Goal: Task Accomplishment & Management: Manage account settings

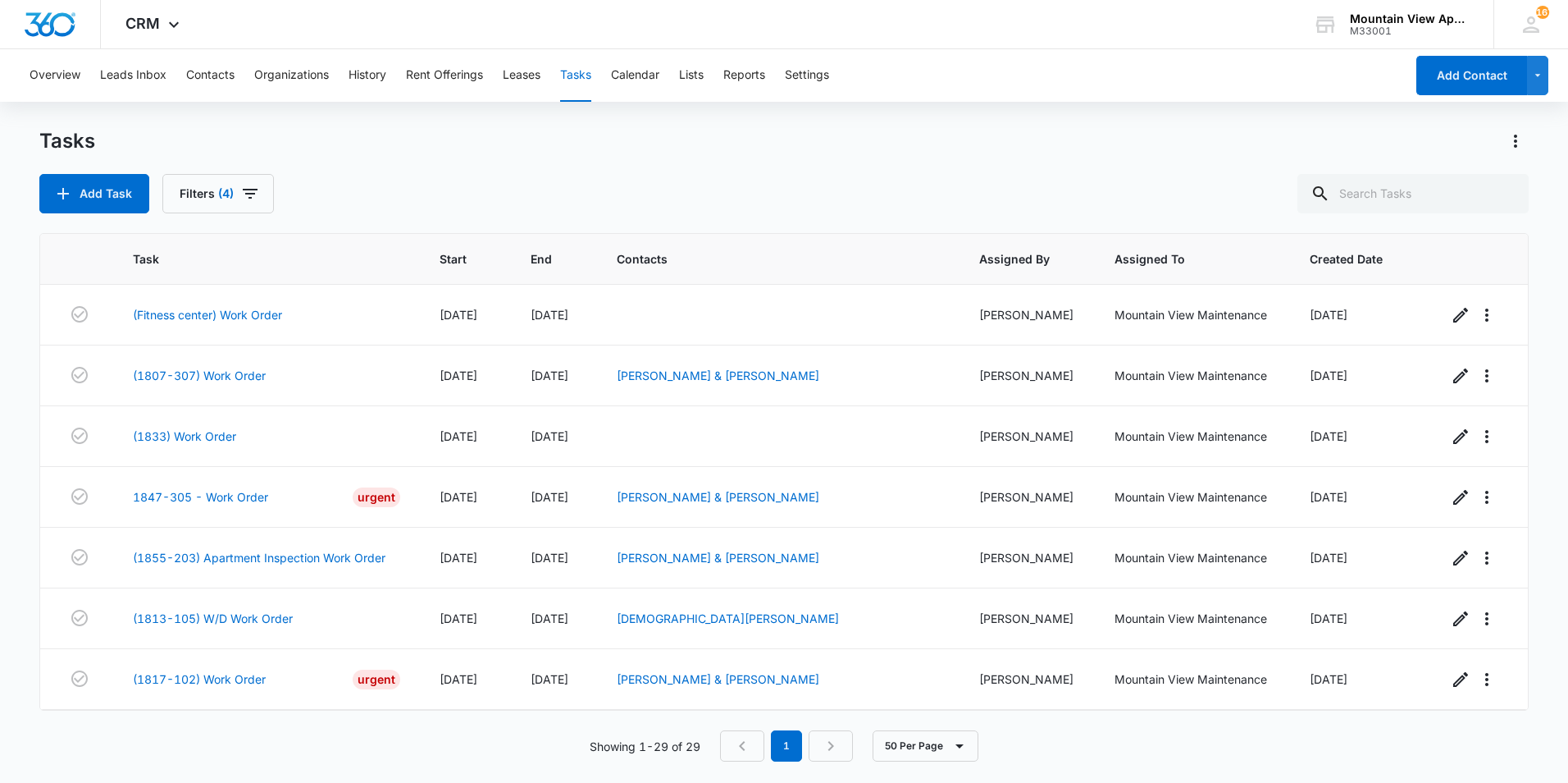
scroll to position [1088, 0]
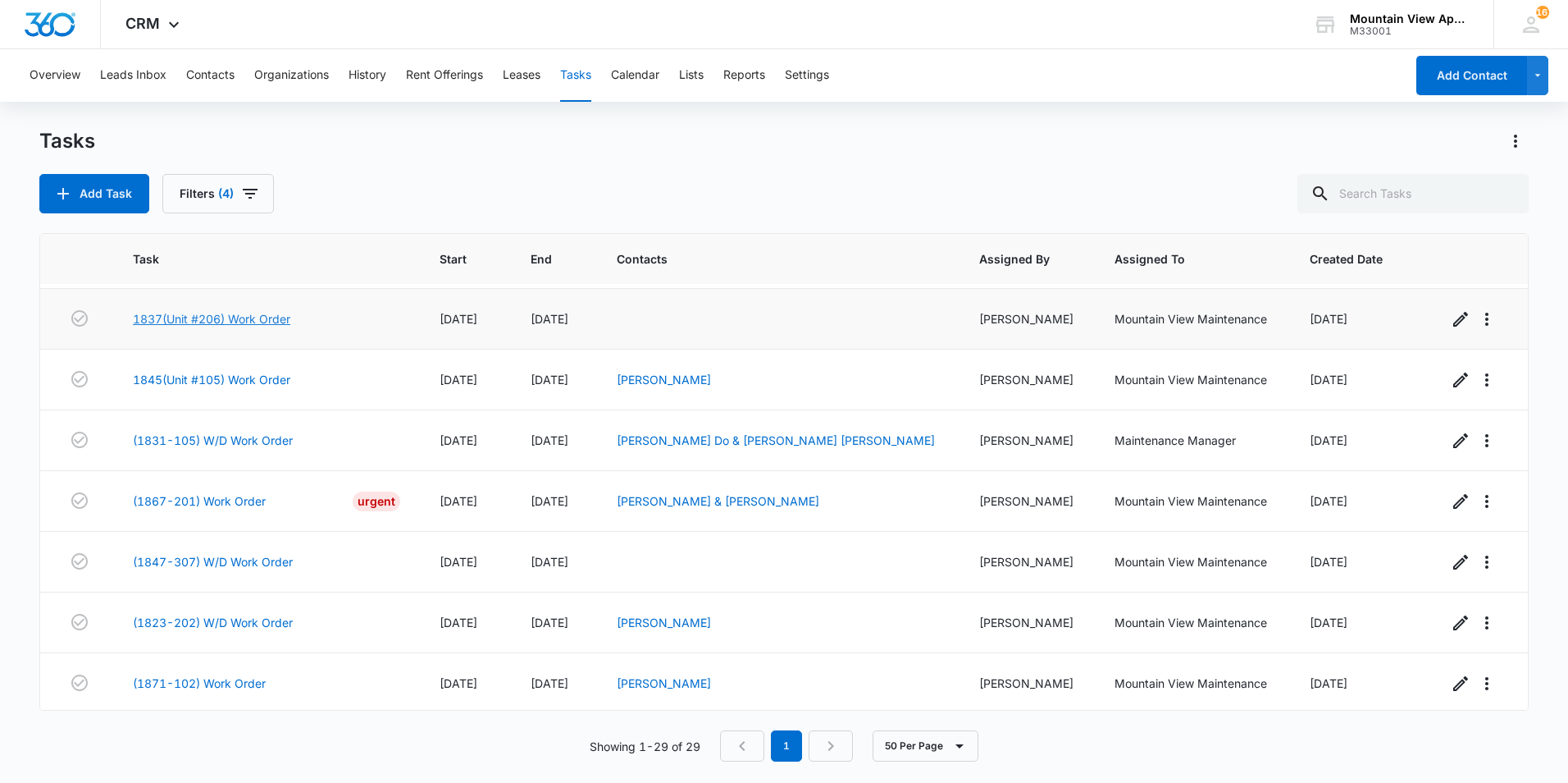
click at [189, 319] on link "1837(Unit #206) Work Order" at bounding box center [211, 318] width 157 height 17
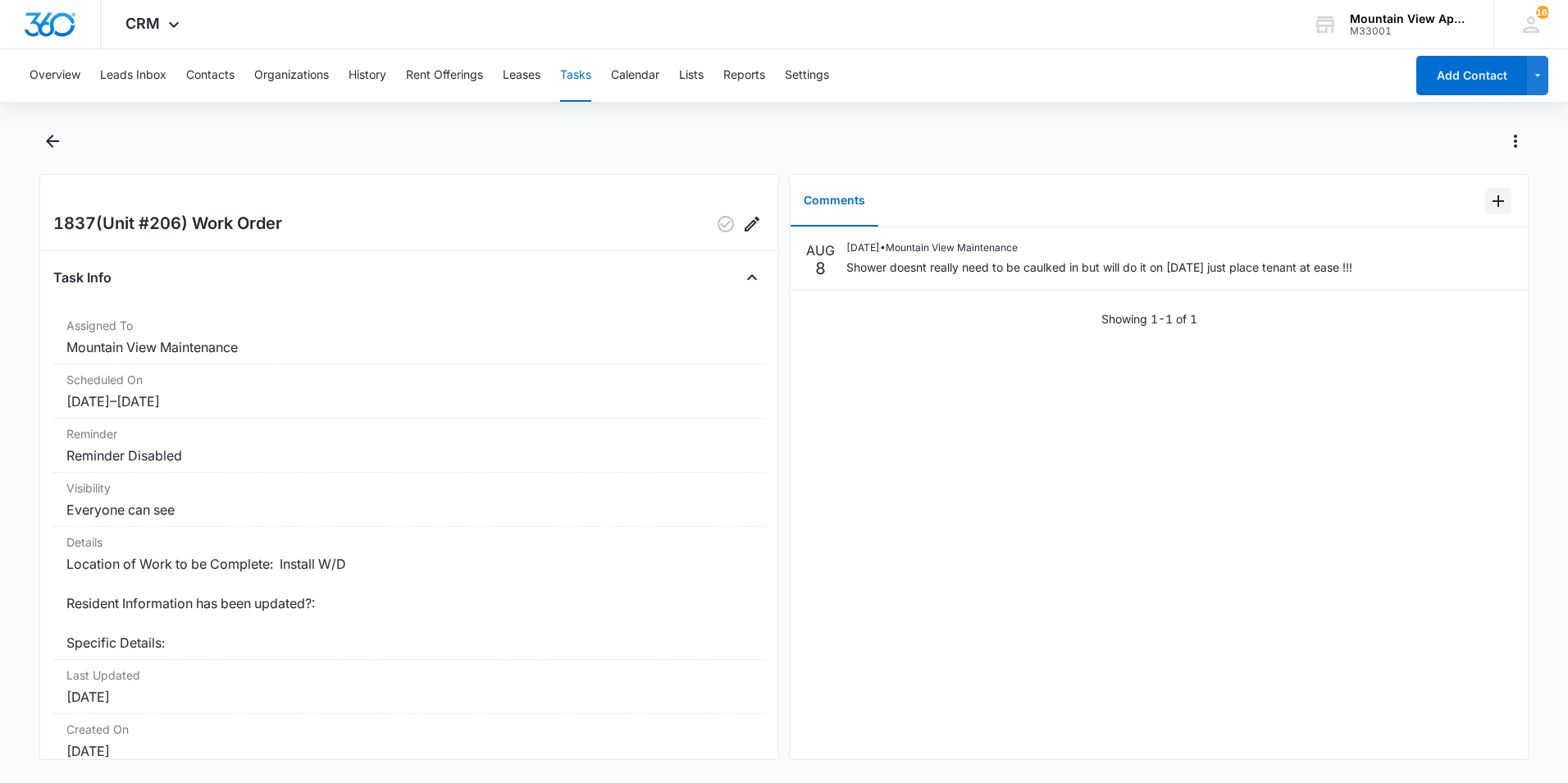
click at [1488, 203] on icon "Add Comment" at bounding box center [1498, 201] width 19 height 19
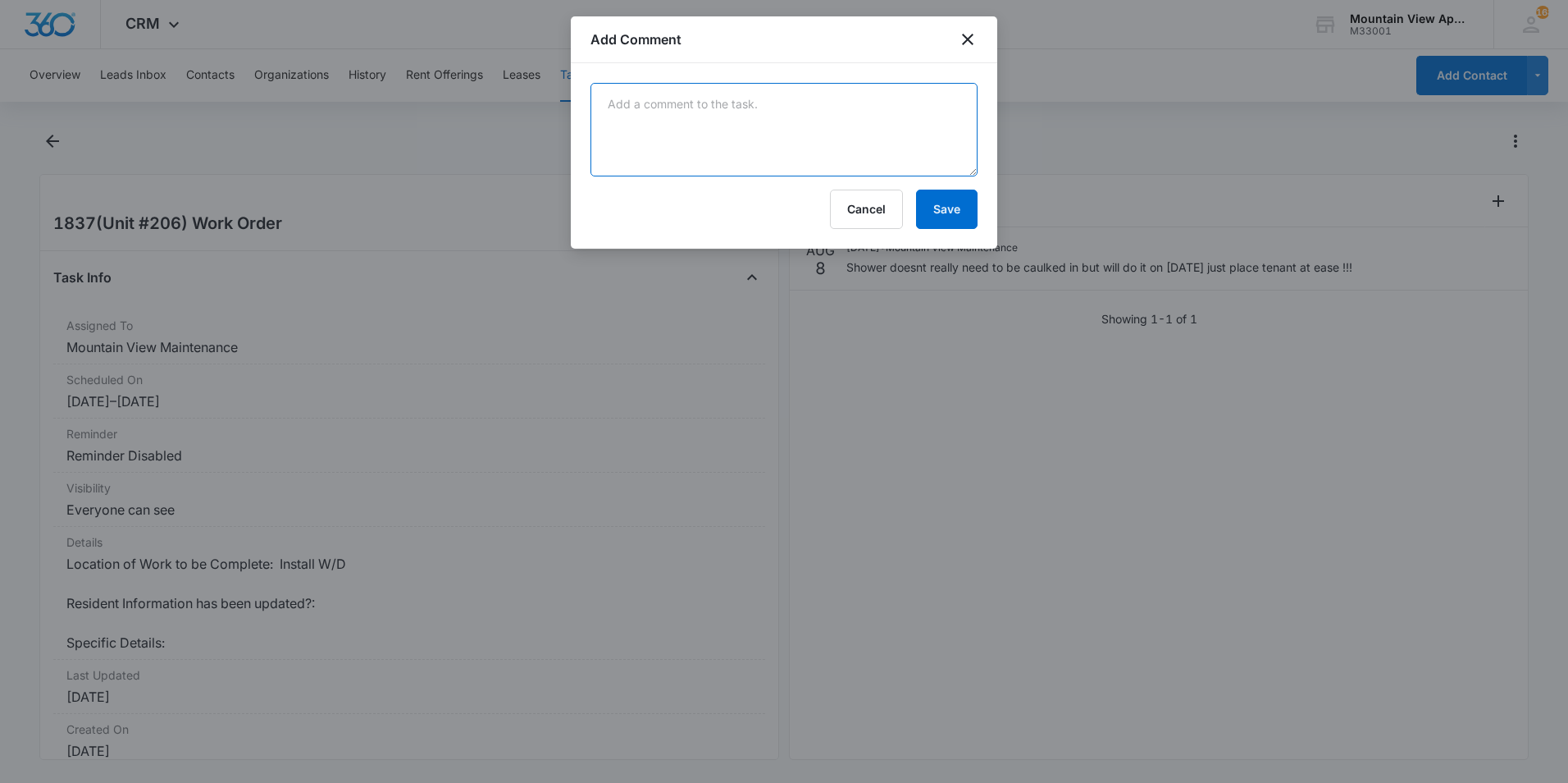
click at [624, 123] on textarea at bounding box center [784, 130] width 387 height 94
type textarea "Caulked in with clear silicone"
click at [960, 217] on button "Save" at bounding box center [947, 209] width 62 height 40
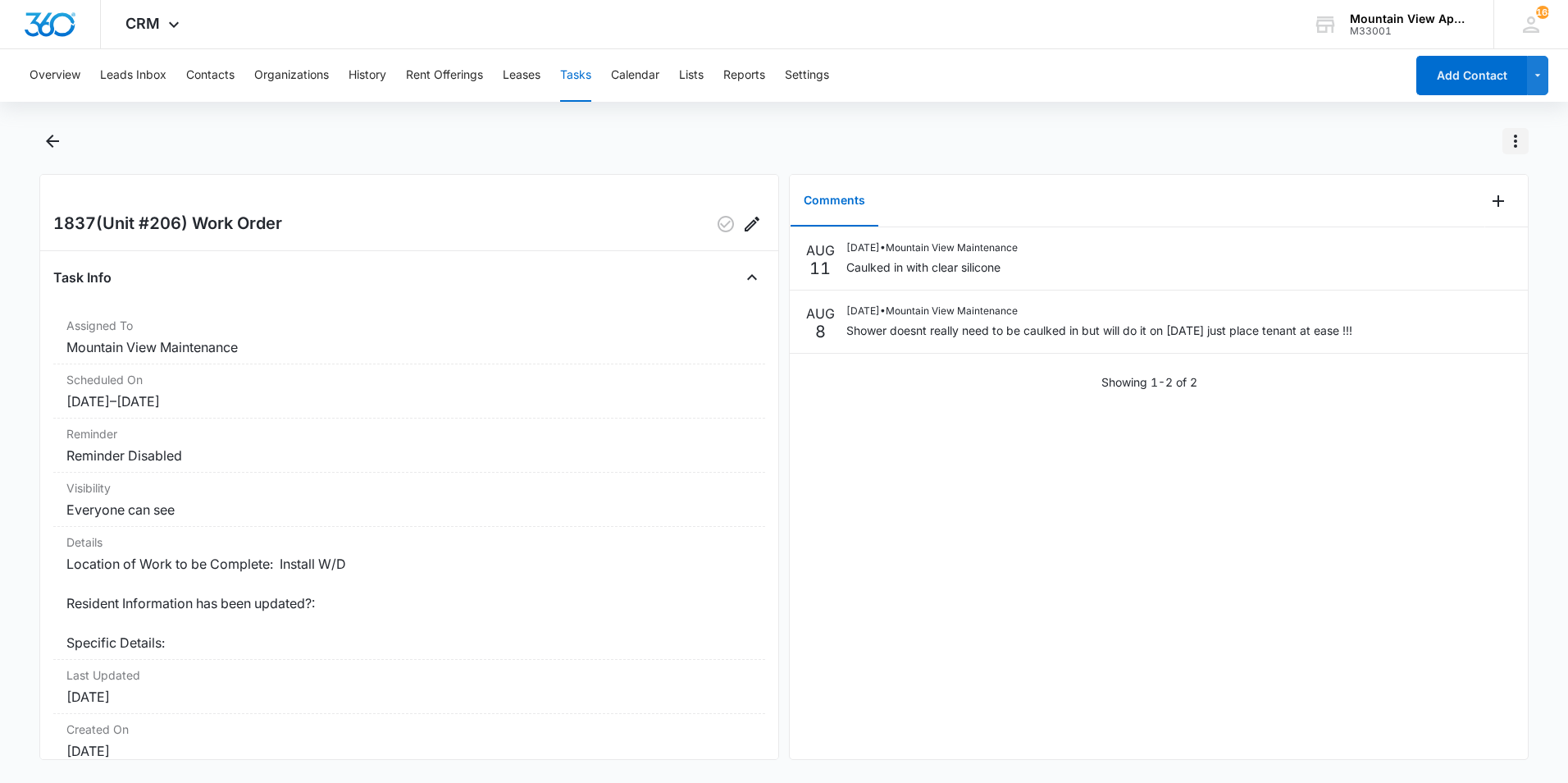
click at [1513, 140] on icon "Actions" at bounding box center [1515, 141] width 19 height 19
click at [1495, 209] on button "Mark Complete" at bounding box center [1456, 211] width 142 height 25
click at [51, 142] on icon "Back" at bounding box center [52, 141] width 19 height 19
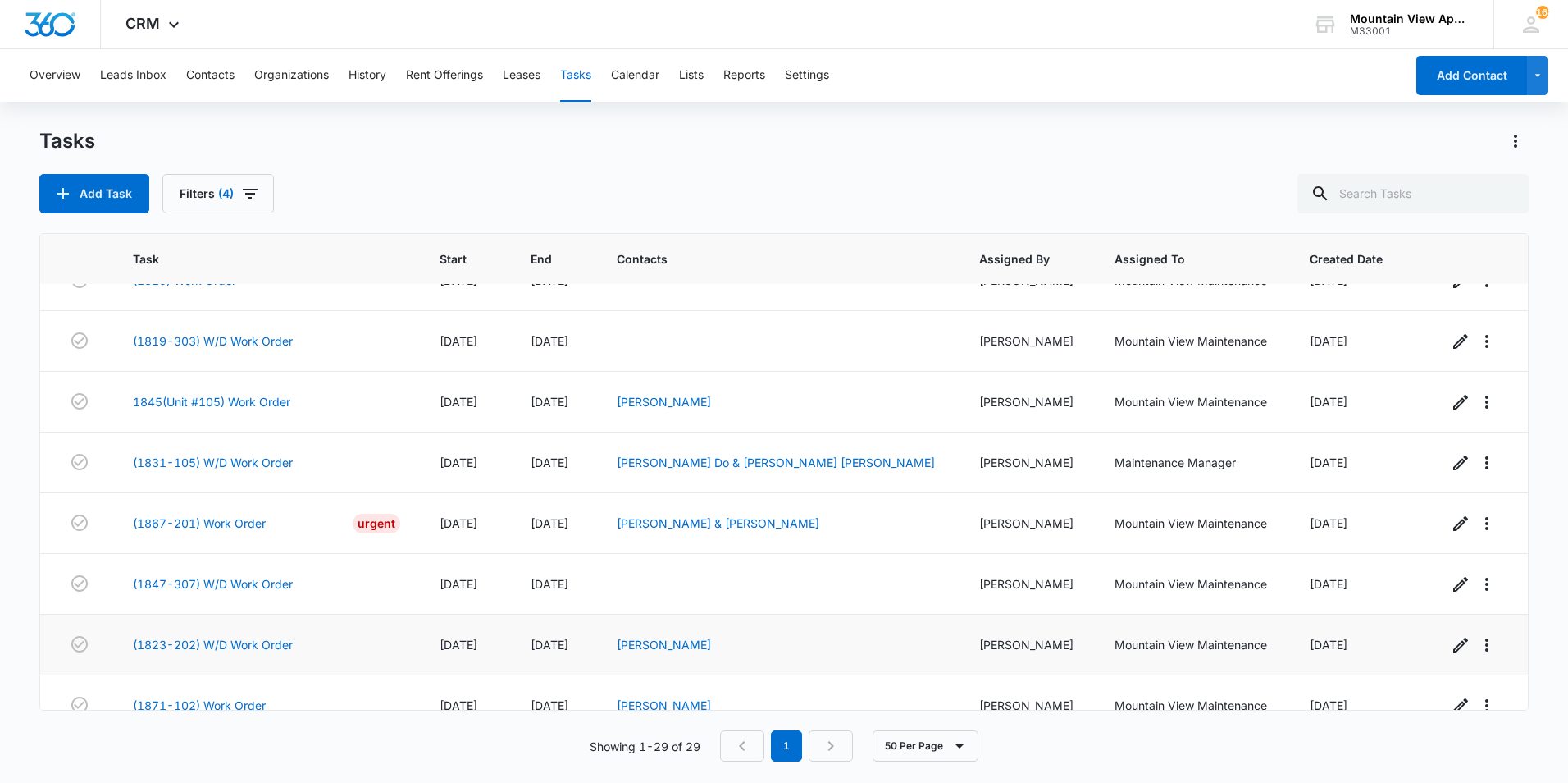
scroll to position [1335, 0]
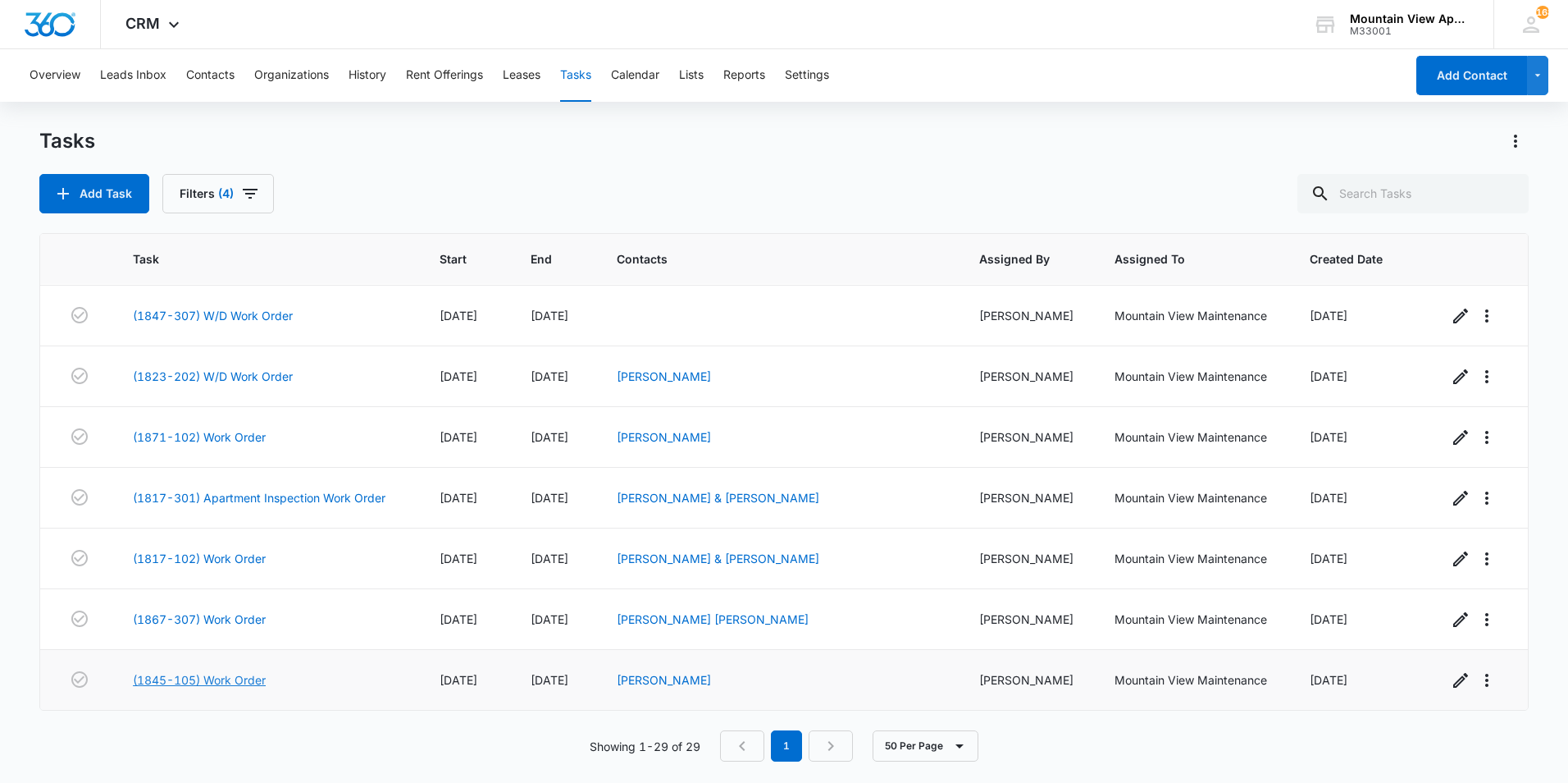
click at [264, 682] on link "(1845-105) Work Order" at bounding box center [199, 679] width 133 height 17
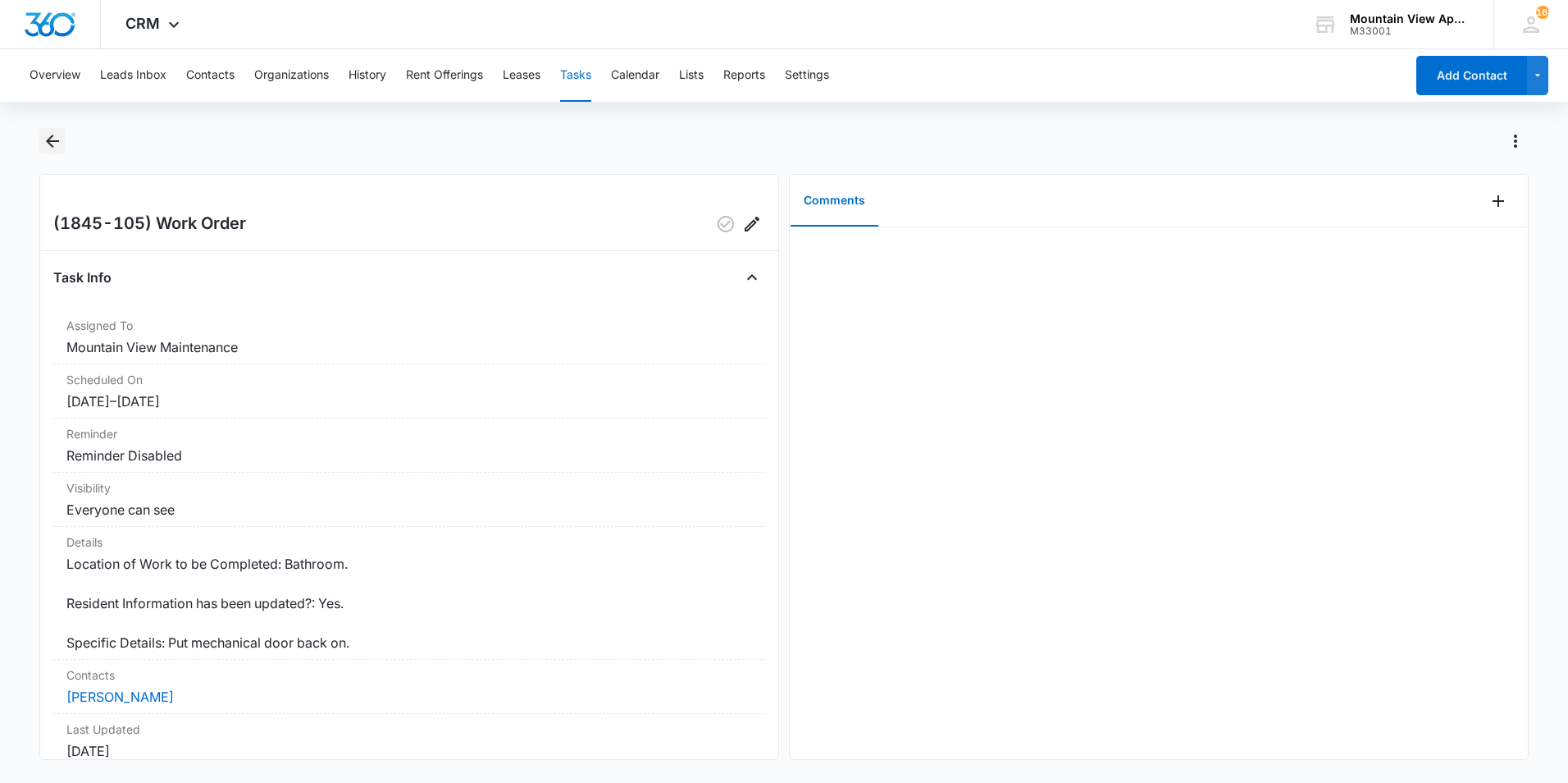
click at [53, 144] on icon "Back" at bounding box center [52, 141] width 19 height 19
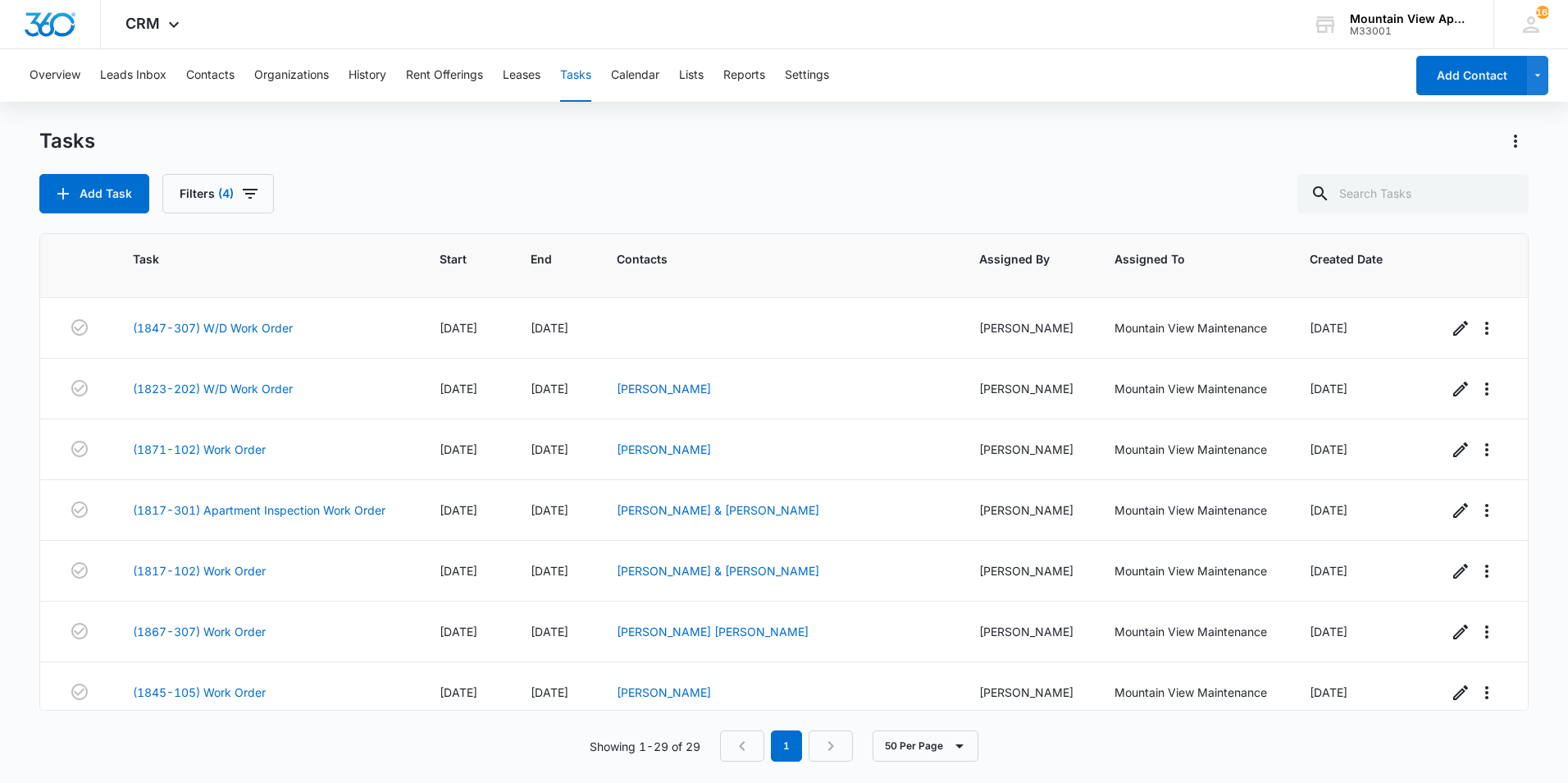
scroll to position [1335, 0]
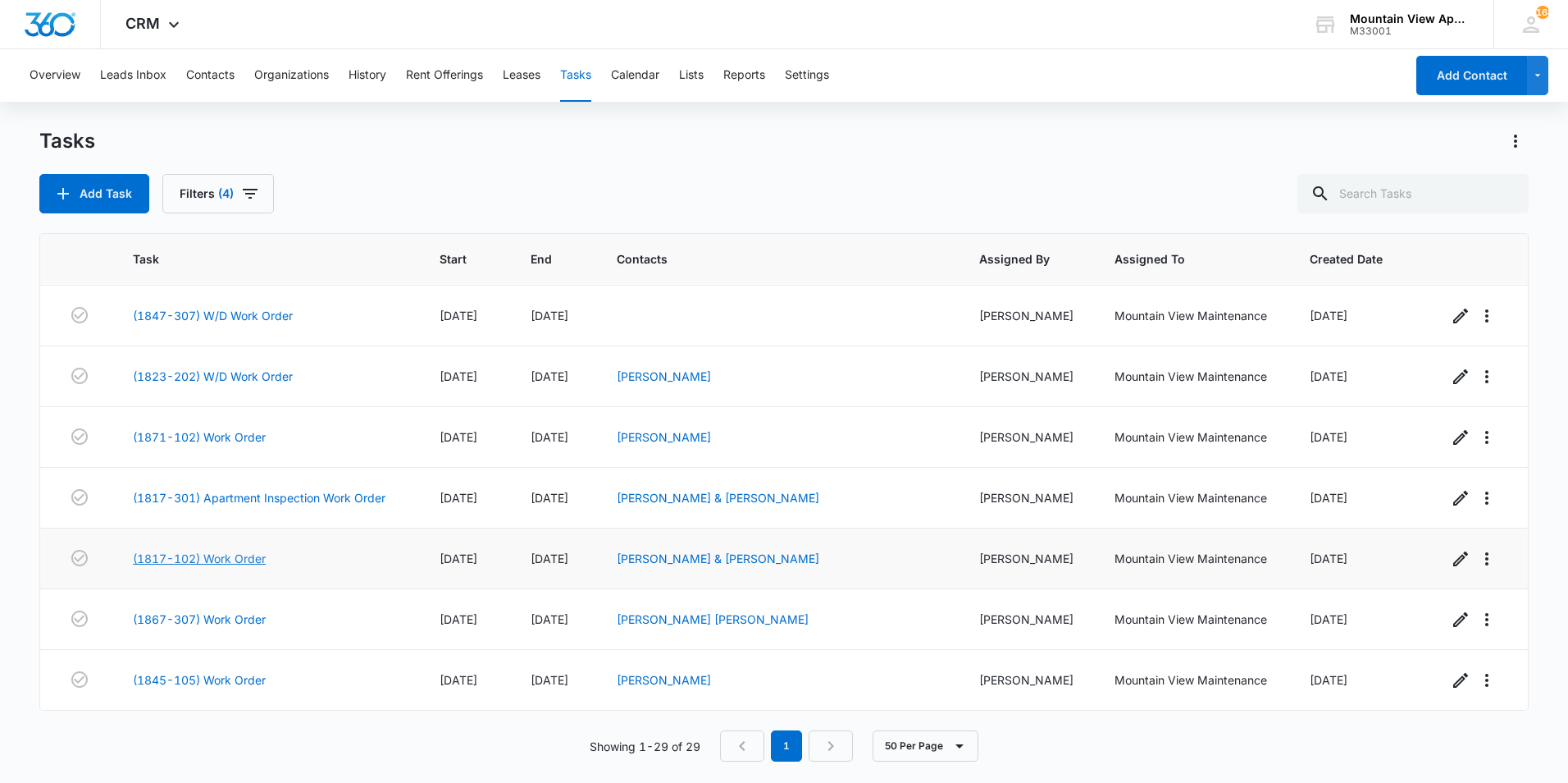
click at [265, 558] on link "(1817-102) Work Order" at bounding box center [199, 557] width 133 height 17
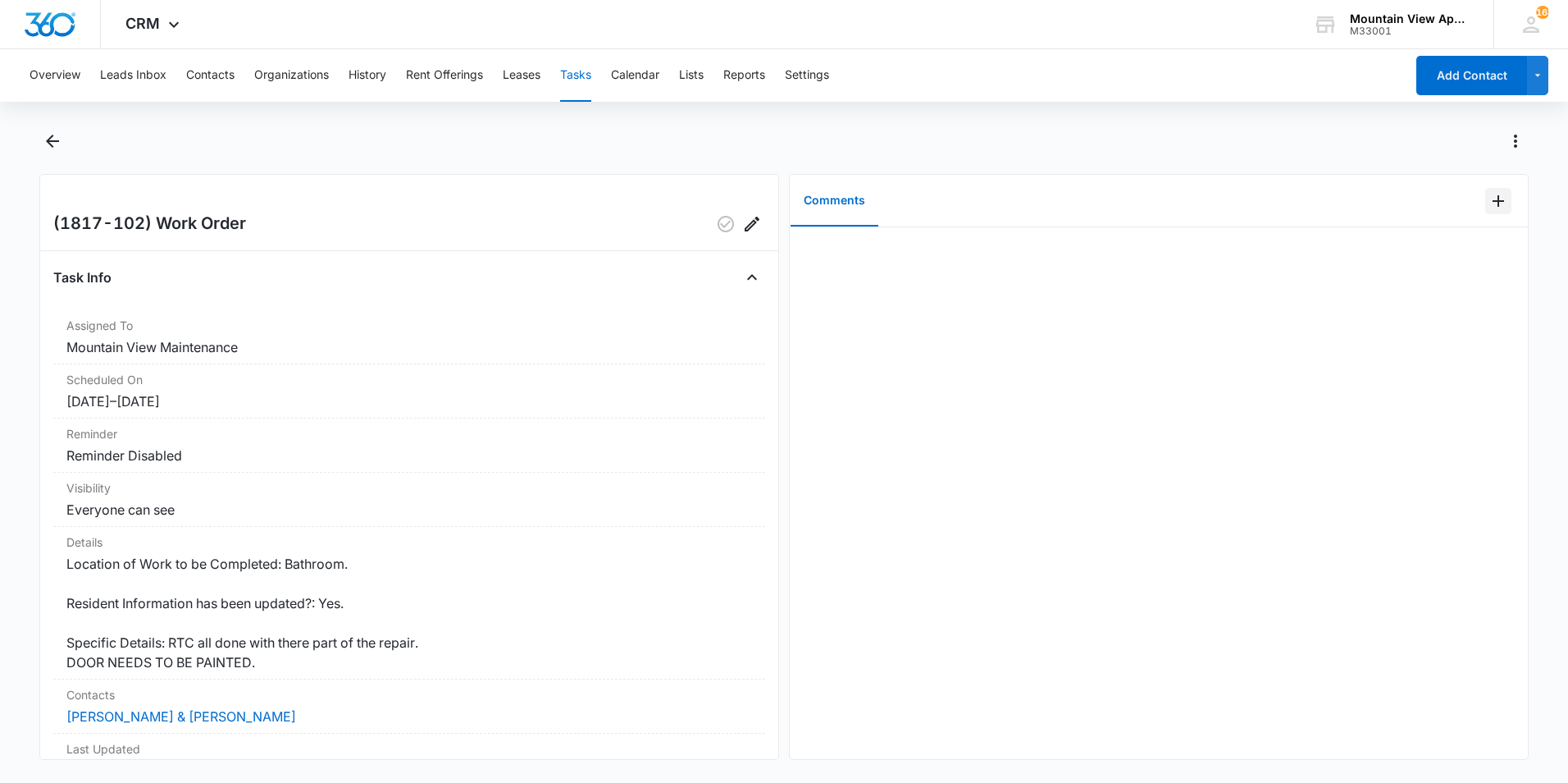
click at [1493, 197] on icon "Add Comment" at bounding box center [1498, 201] width 11 height 12
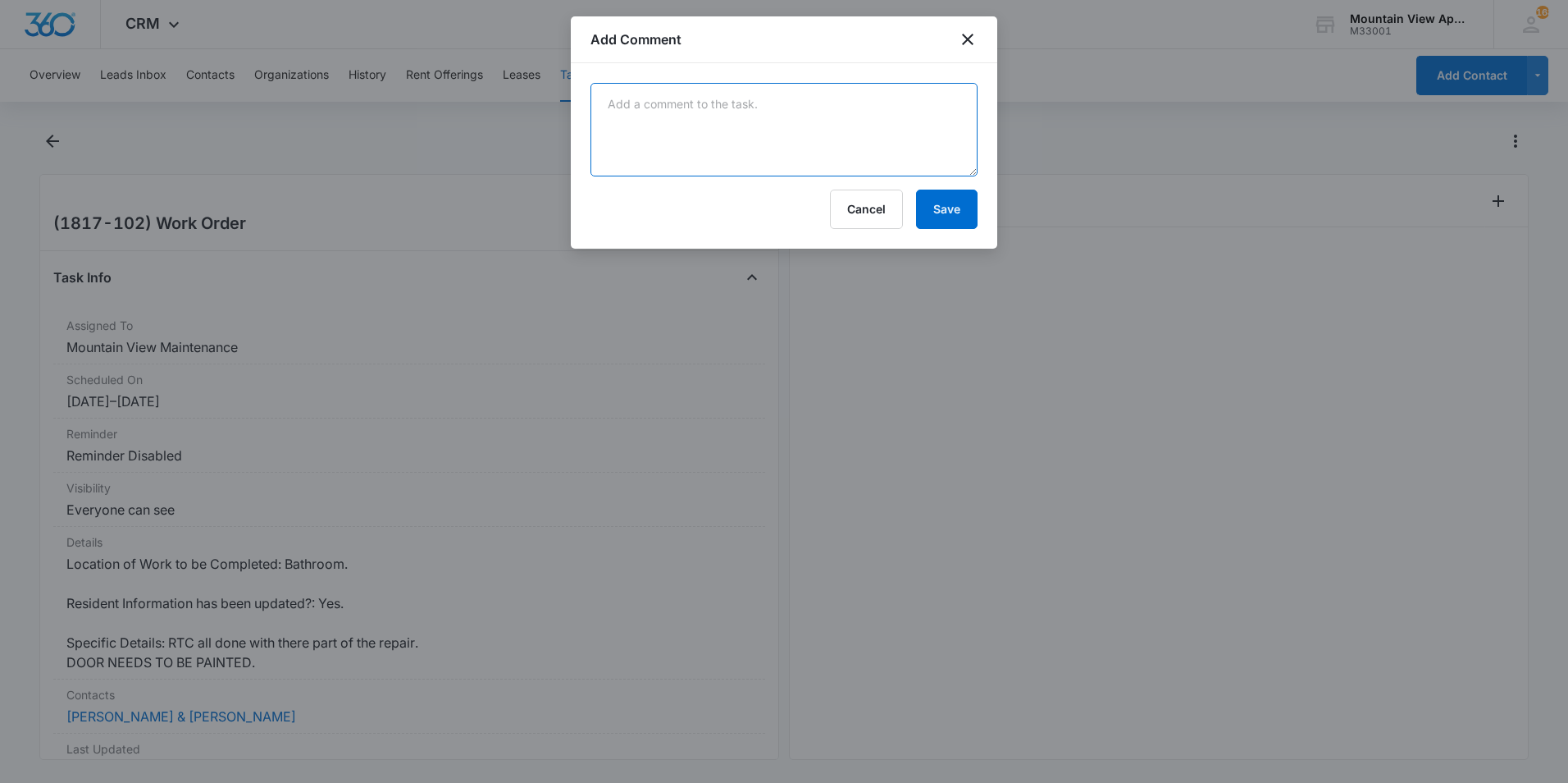
click at [723, 115] on textarea at bounding box center [784, 130] width 387 height 94
type textarea "The door dosnt need to be painted its the outside doo"
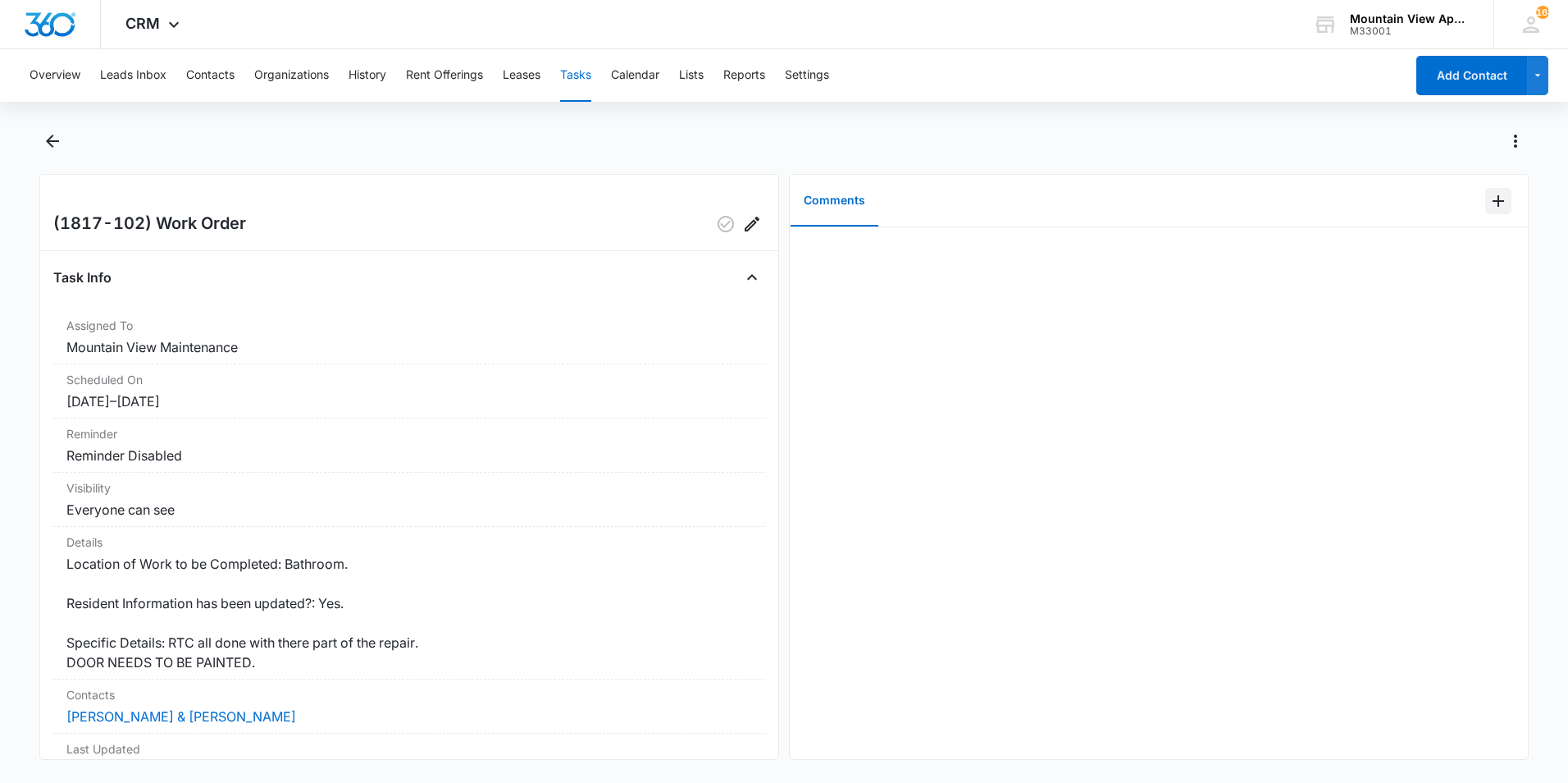
click at [1493, 200] on icon "Add Comment" at bounding box center [1498, 201] width 11 height 12
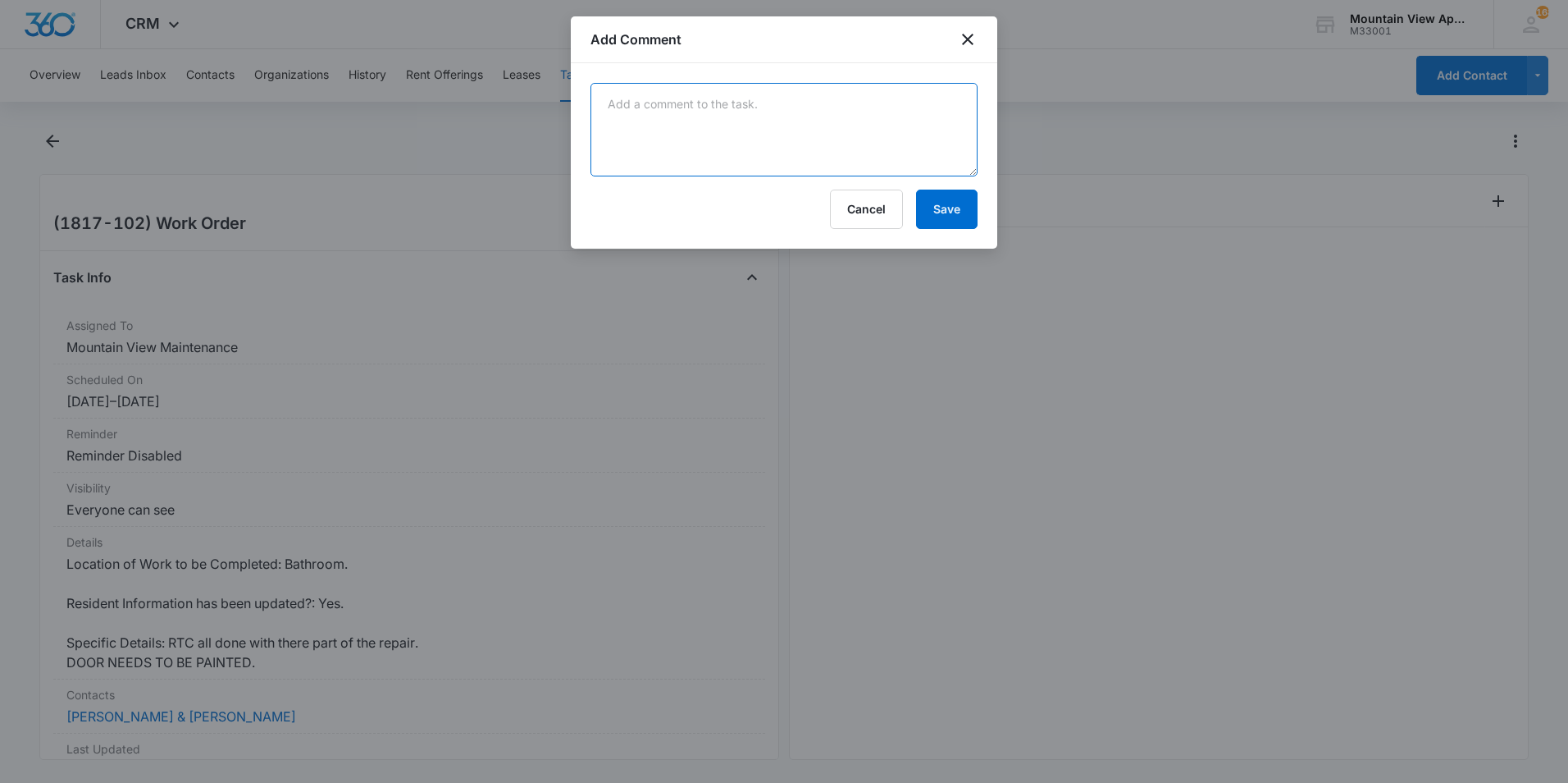
click at [610, 104] on textarea at bounding box center [784, 130] width 387 height 94
click at [838, 117] on textarea "Door doesnt need to be painte djust the door casing but the restoration company" at bounding box center [784, 130] width 387 height 94
click at [806, 103] on textarea "Door doesnt need to be painte djust the door casing but the restoration company" at bounding box center [784, 130] width 387 height 94
click at [804, 102] on textarea "Door doesnt need to be painte djust the door casing but the restoration company" at bounding box center [784, 130] width 387 height 94
click at [948, 158] on textarea "Door doesnt need to be painted just the door casing but the restoration company" at bounding box center [784, 130] width 387 height 94
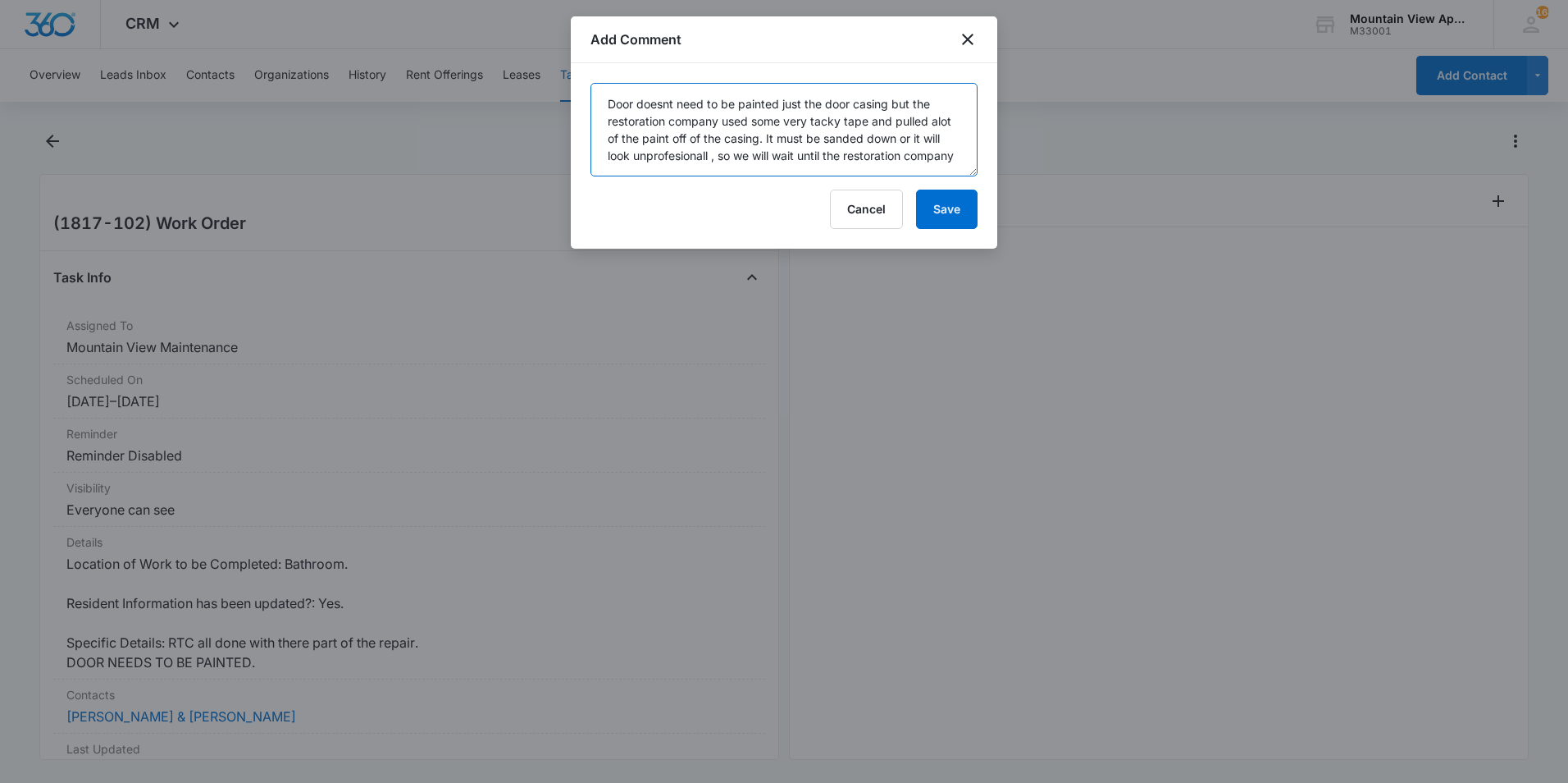
scroll to position [4, 0]
type textarea "Door doesnt need to be painted just the door casing but the restoration company…"
click at [954, 213] on button "Save" at bounding box center [947, 209] width 62 height 40
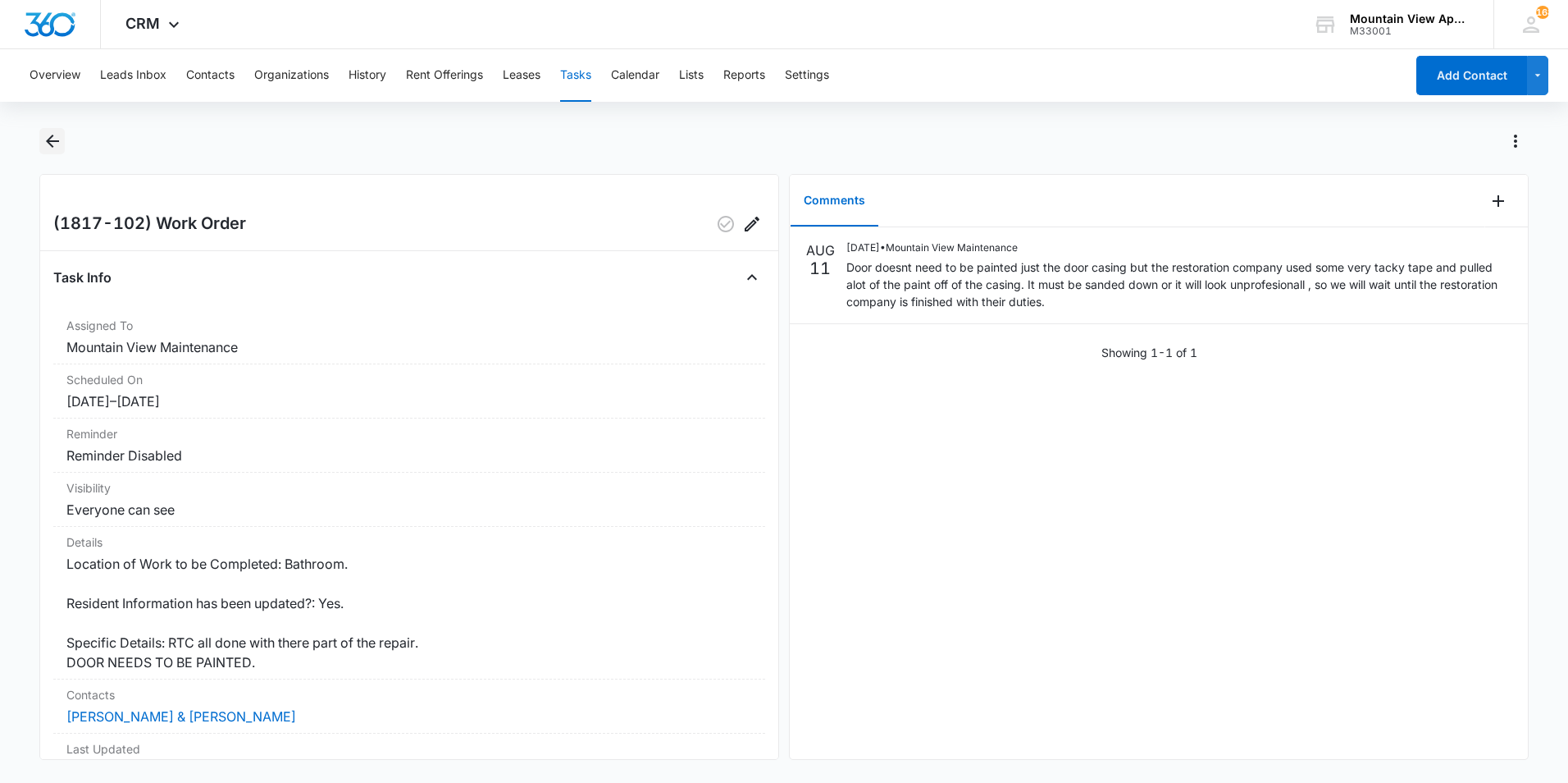
click at [55, 137] on icon "Back" at bounding box center [52, 141] width 19 height 19
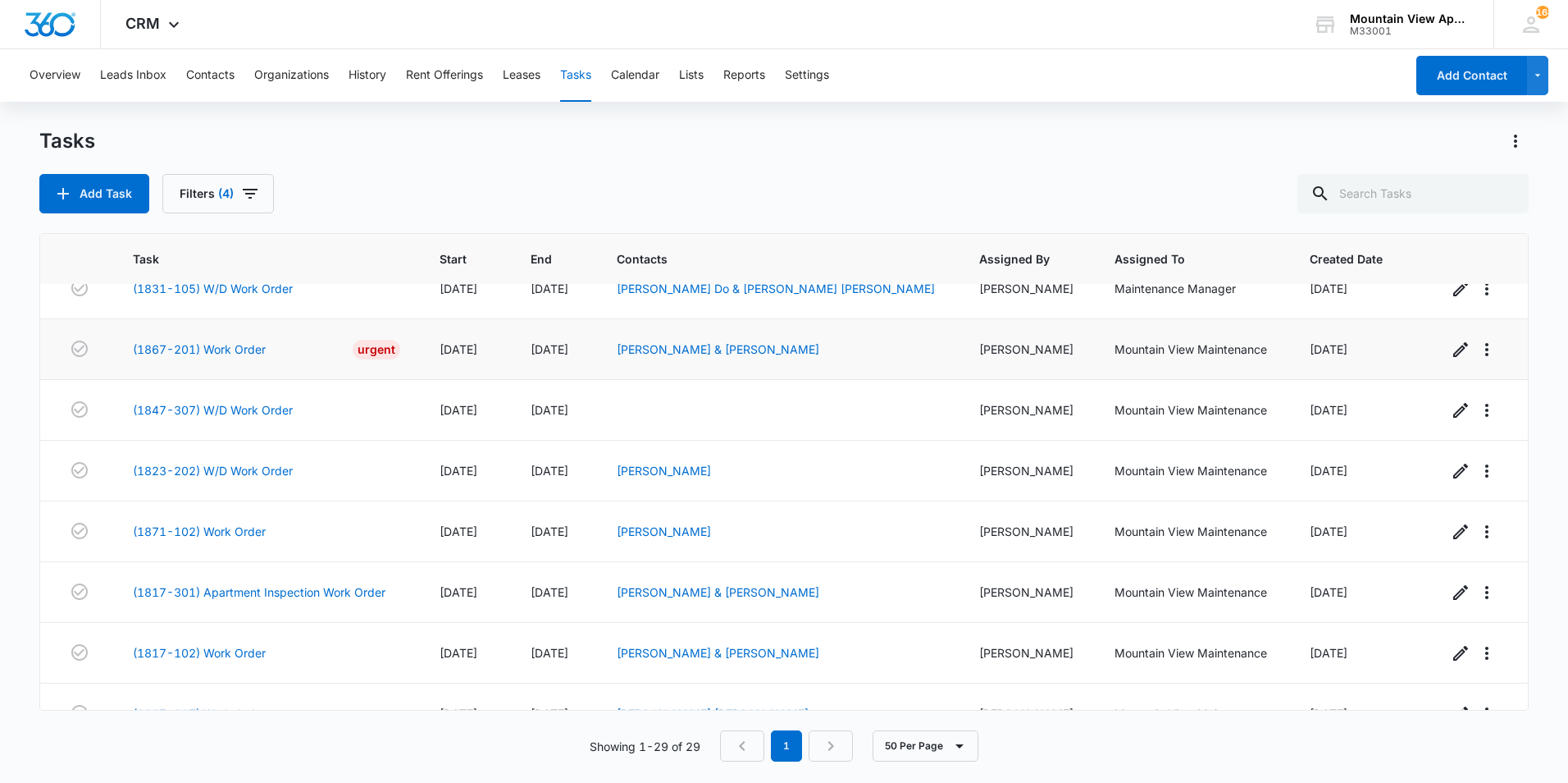
scroll to position [1335, 0]
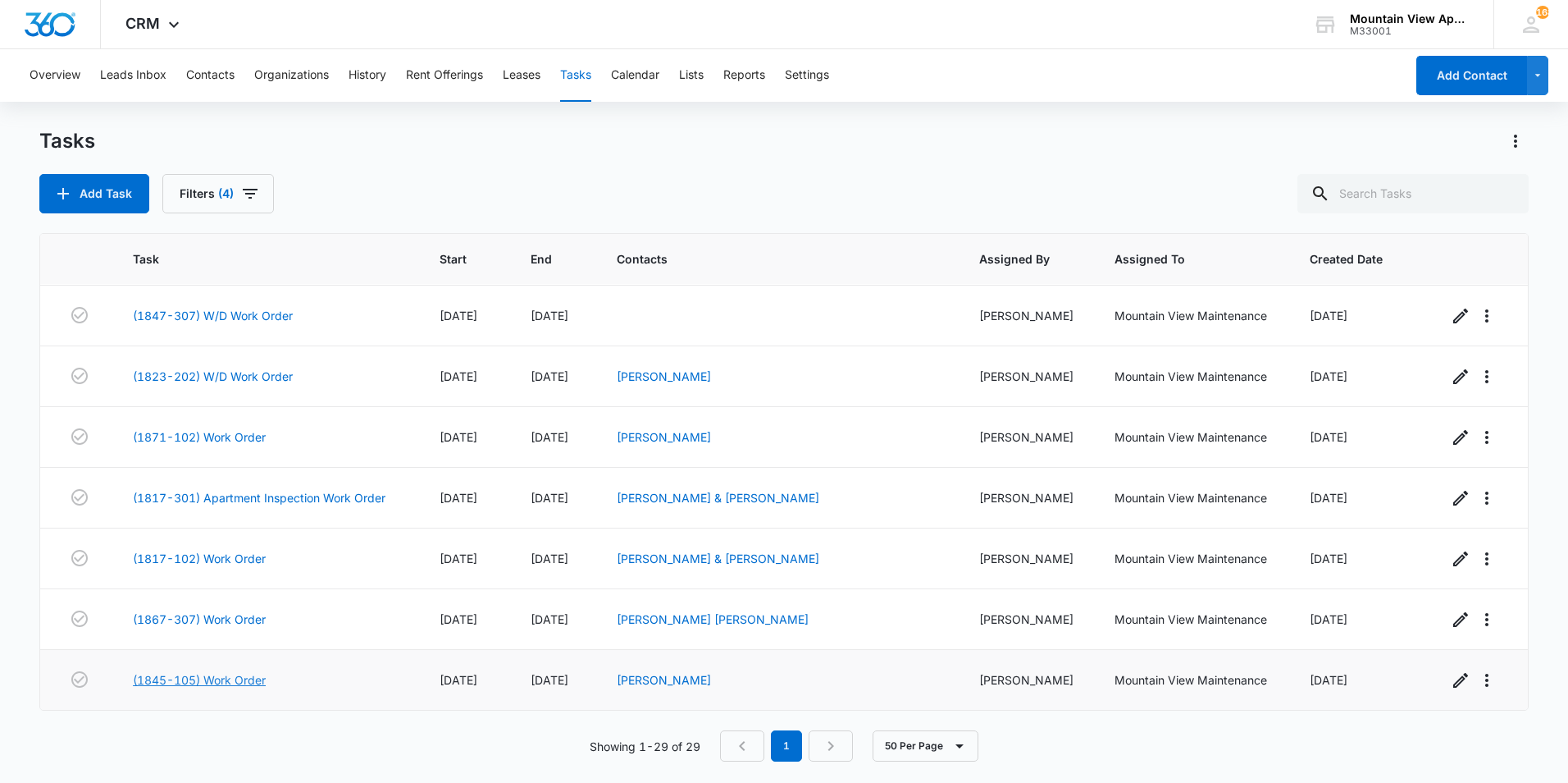
click at [242, 680] on link "(1845-105) Work Order" at bounding box center [199, 679] width 133 height 17
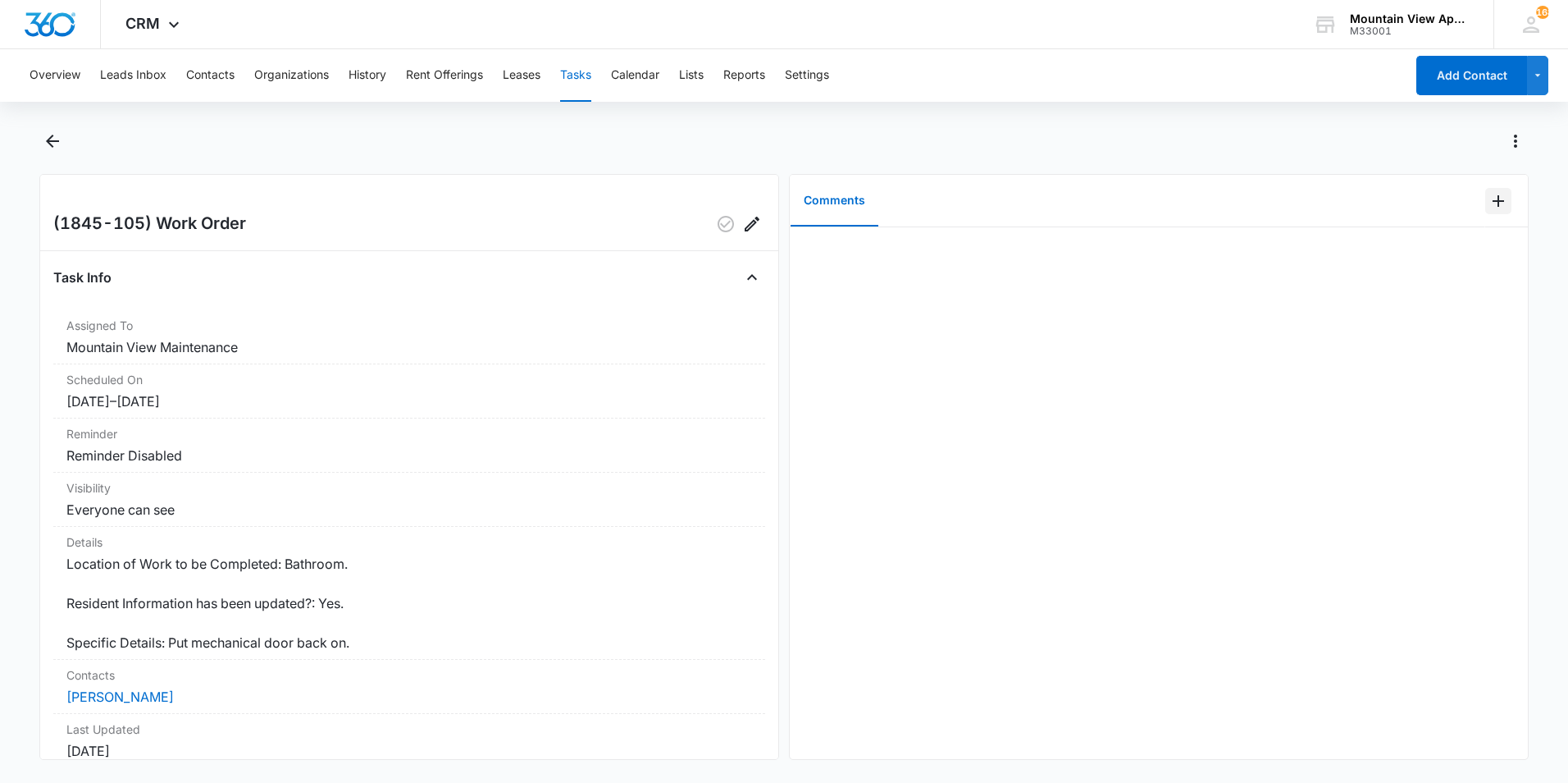
click at [1493, 203] on icon "Add Comment" at bounding box center [1498, 201] width 11 height 12
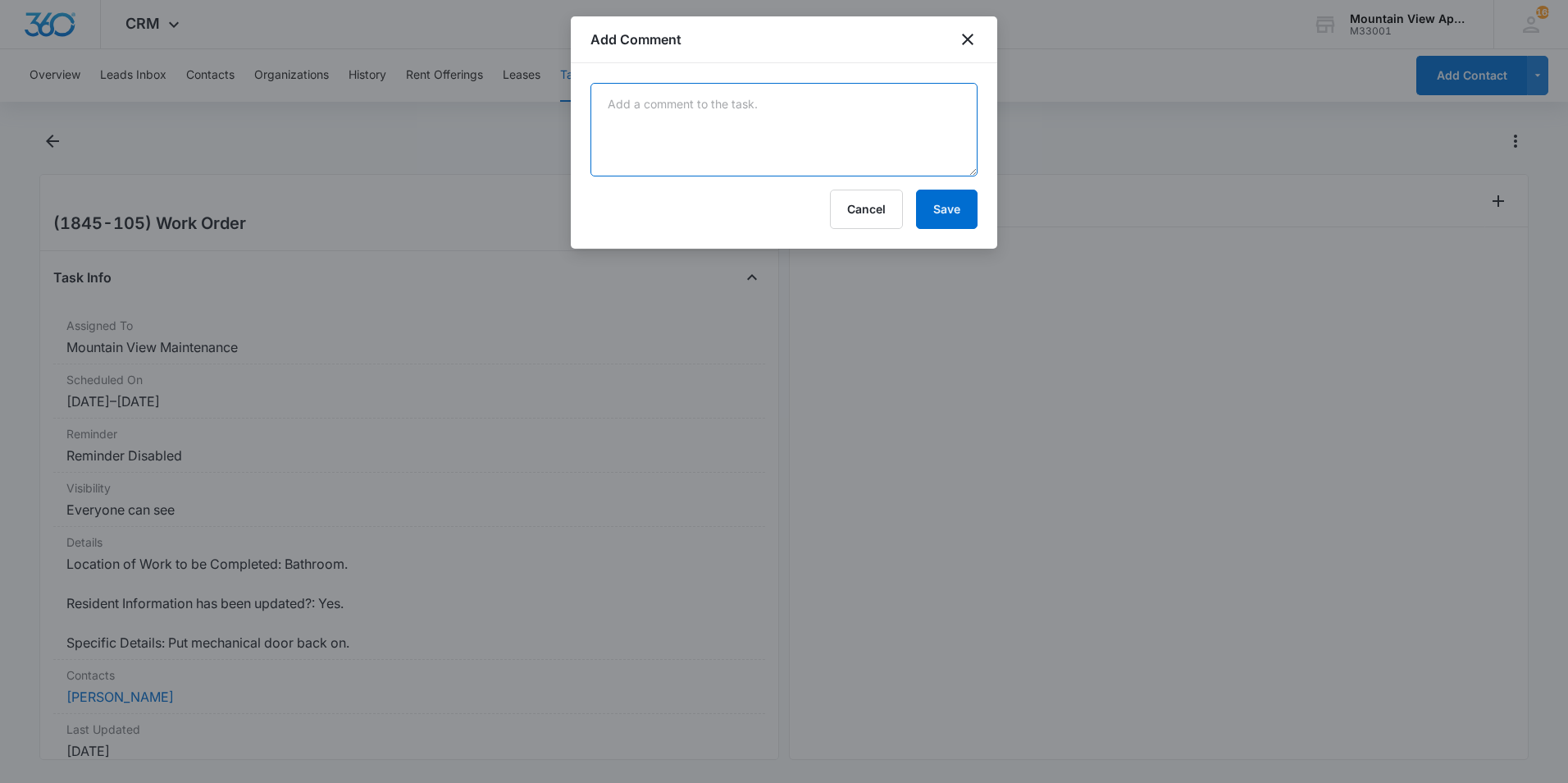
click at [899, 142] on textarea at bounding box center [784, 130] width 387 height 94
click at [722, 120] on textarea at bounding box center [784, 130] width 387 height 94
type textarea "n"
type textarea "No further action needed"
click at [940, 214] on button "Save" at bounding box center [947, 209] width 62 height 40
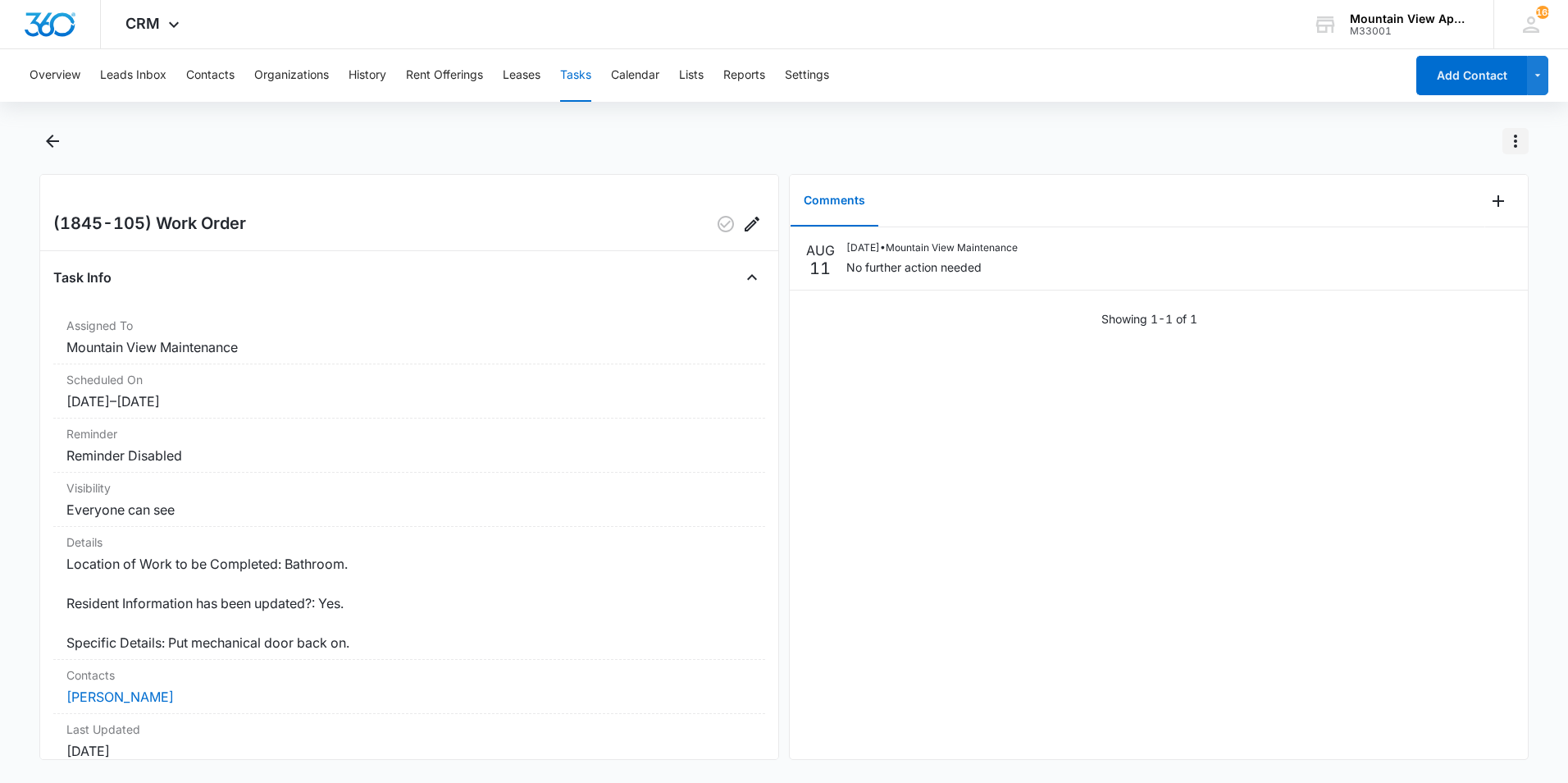
click at [1515, 141] on icon "Actions" at bounding box center [1516, 141] width 4 height 13
click at [1430, 213] on div "Mark Complete" at bounding box center [1446, 211] width 84 height 12
click at [57, 145] on icon "Back" at bounding box center [52, 141] width 19 height 19
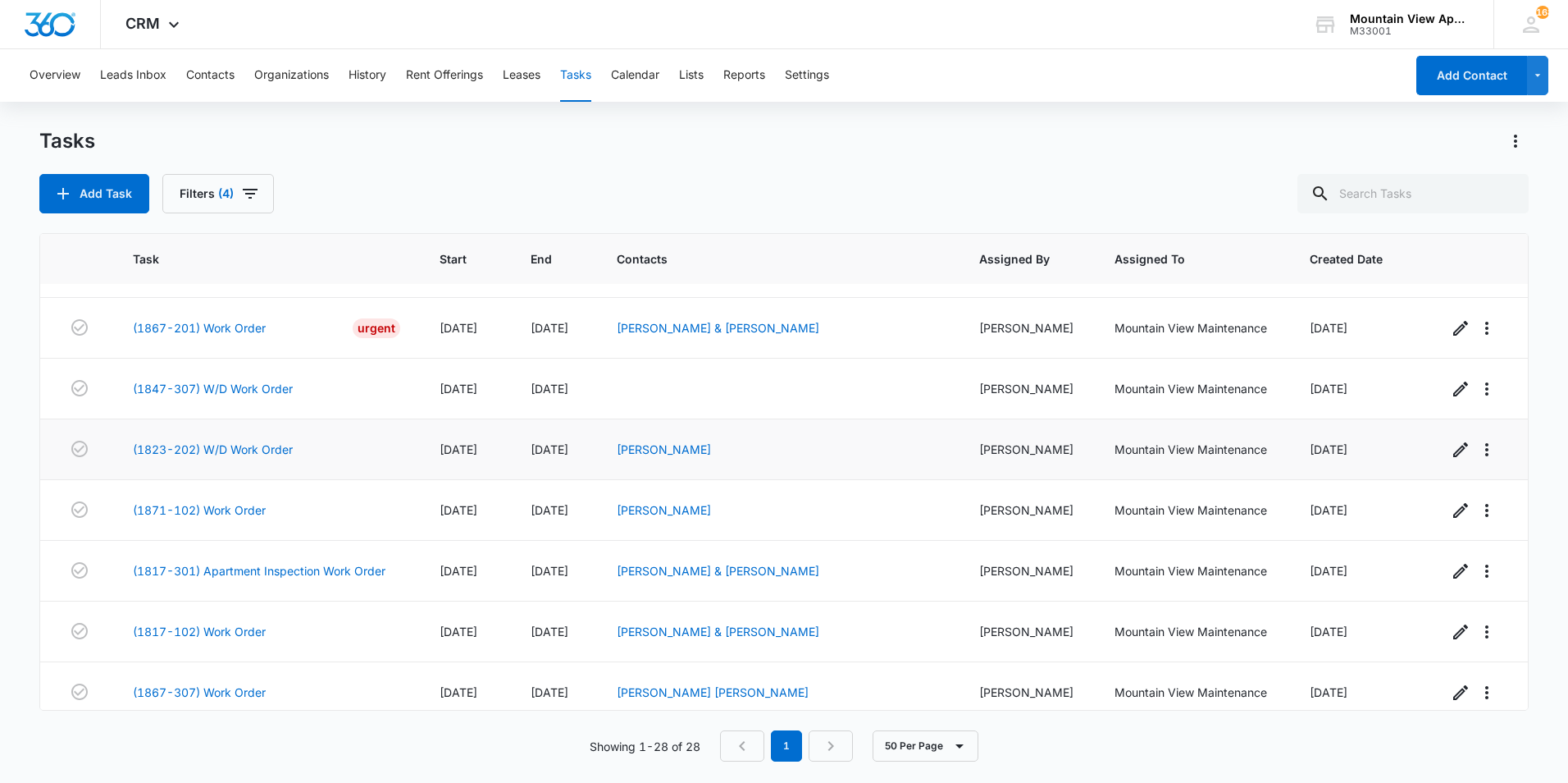
scroll to position [1274, 0]
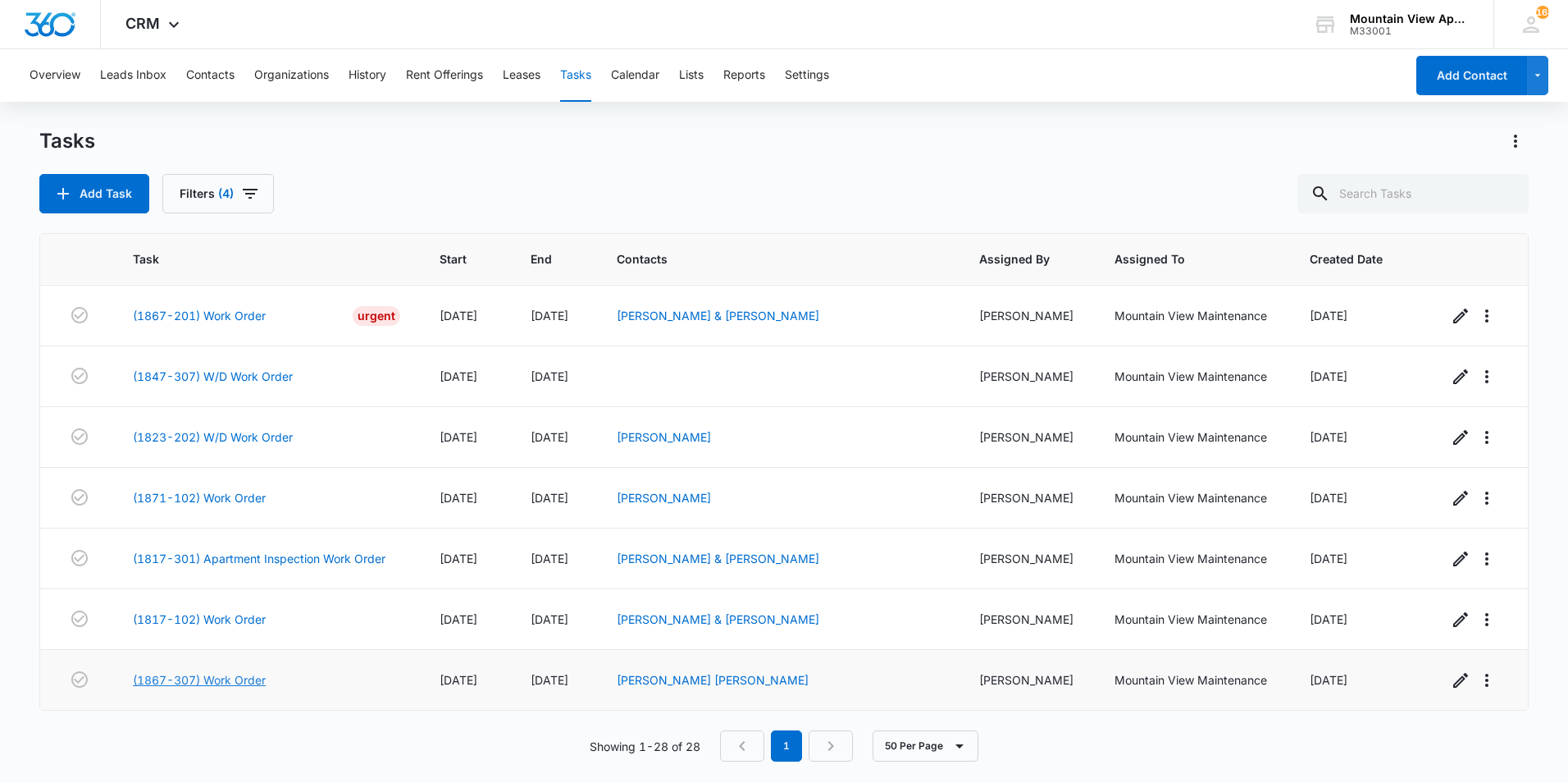
click at [236, 679] on link "(1867-307) Work Order" at bounding box center [199, 679] width 133 height 17
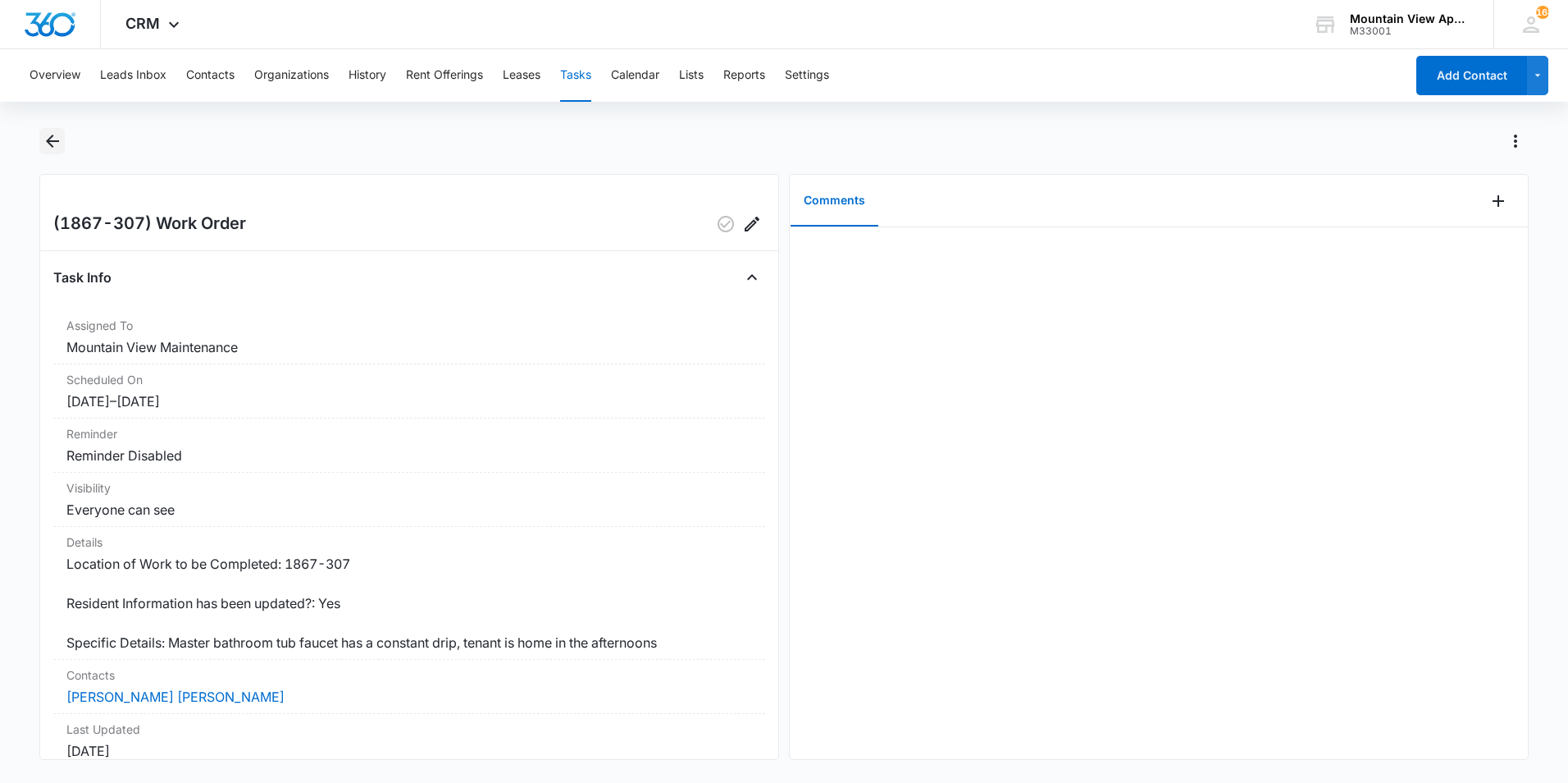
click at [55, 146] on icon "Back" at bounding box center [52, 141] width 19 height 19
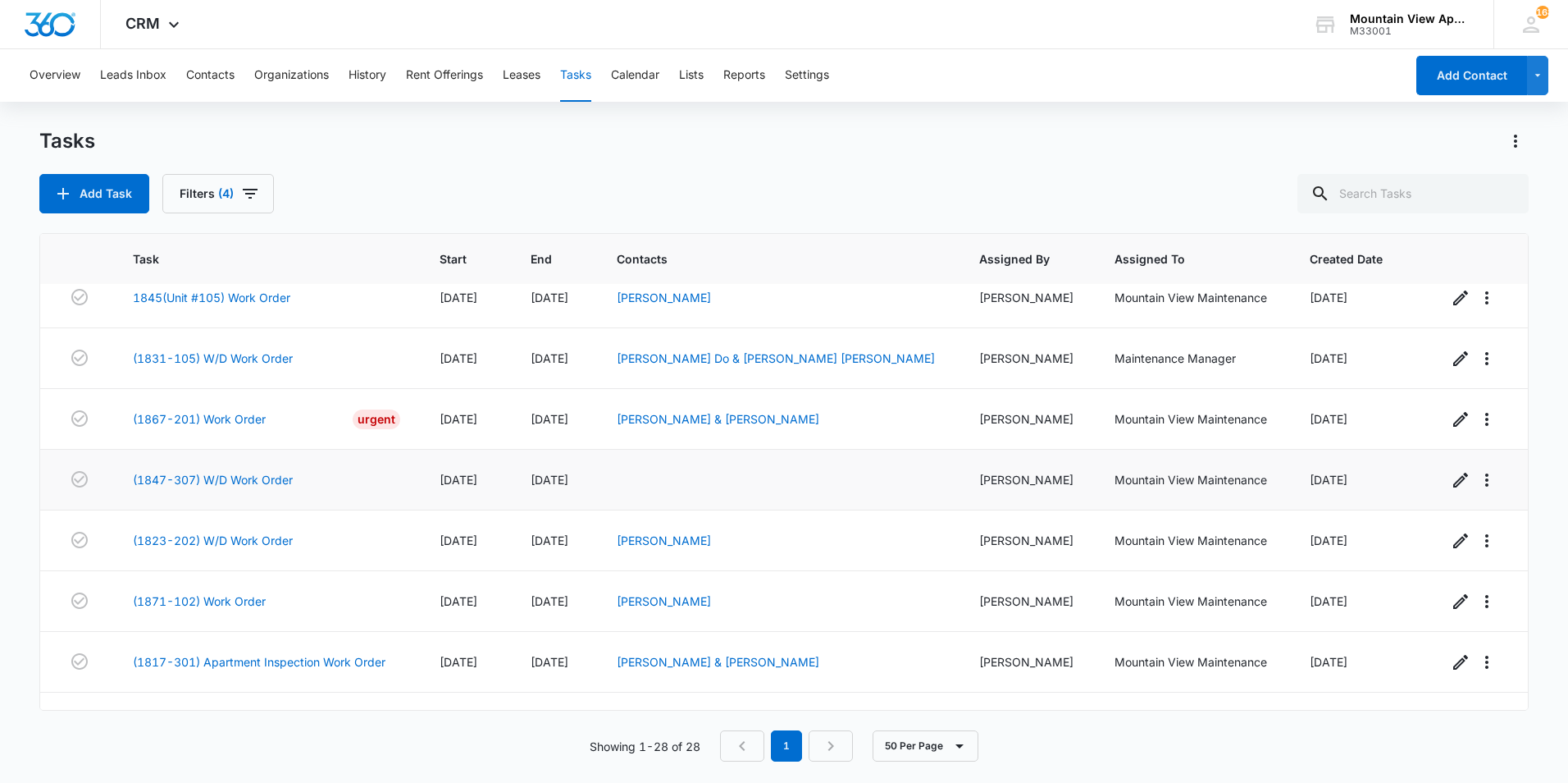
scroll to position [1274, 0]
